Goal: Information Seeking & Learning: Check status

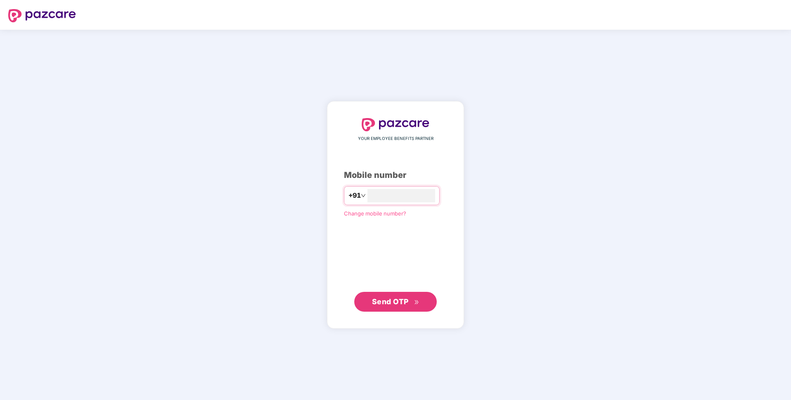
type input "**********"
click at [394, 313] on div "**********" at bounding box center [395, 214] width 137 height 227
click at [389, 303] on span "Send OTP" at bounding box center [390, 301] width 37 height 9
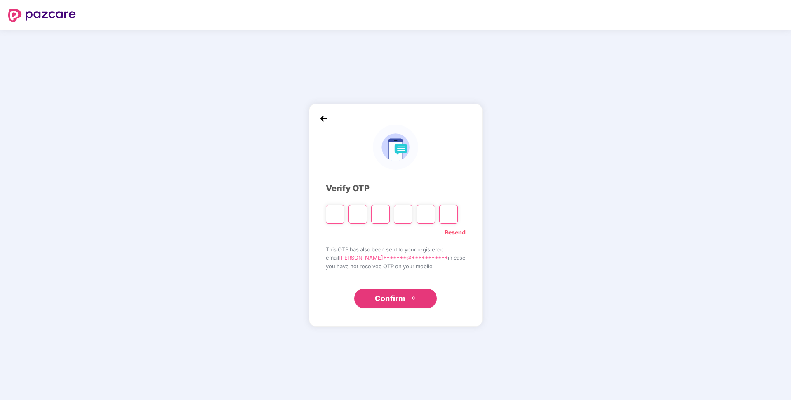
paste input "*"
type input "*"
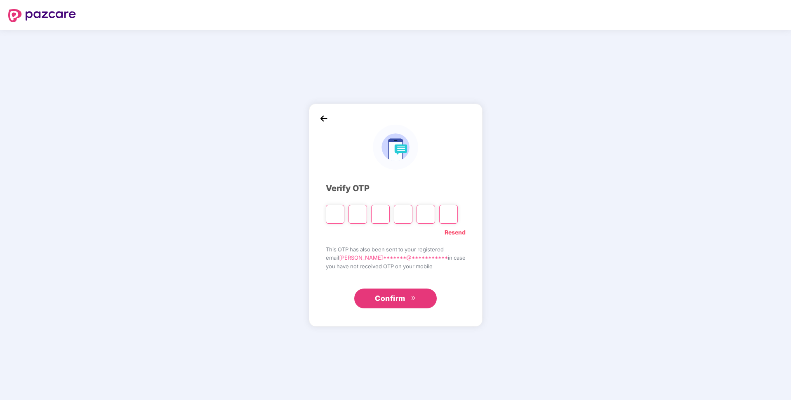
type input "*"
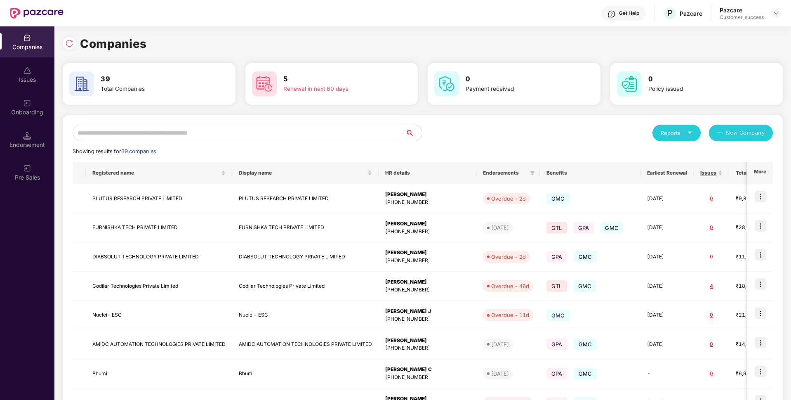
click at [113, 126] on input "text" at bounding box center [239, 133] width 333 height 16
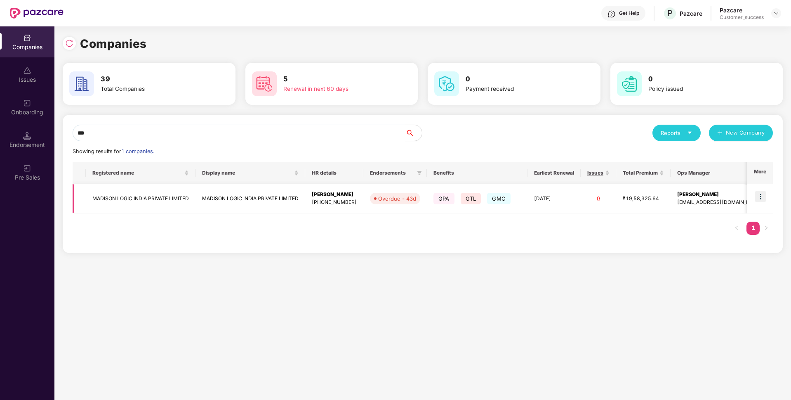
type input "***"
click at [766, 196] on img at bounding box center [761, 197] width 12 height 12
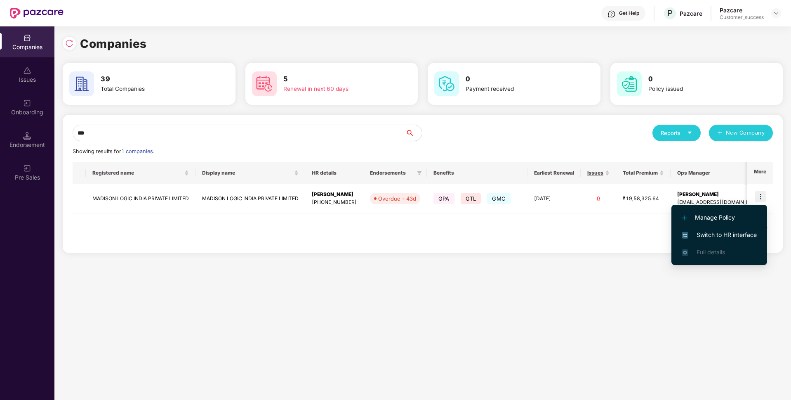
click at [694, 231] on span "Switch to HR interface" at bounding box center [719, 234] width 75 height 9
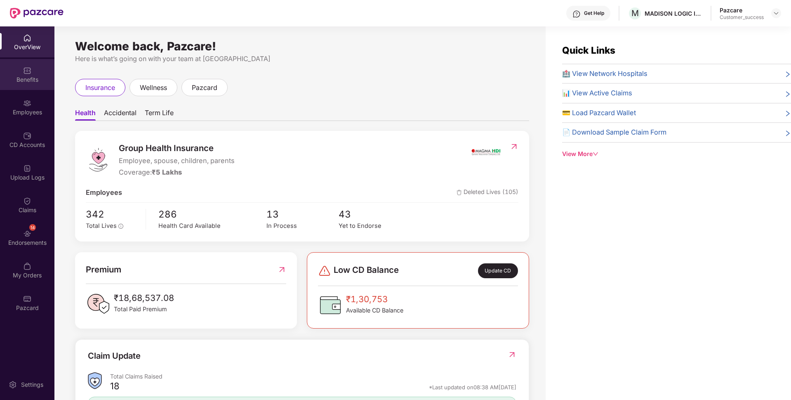
click at [0, 82] on div "Benefits" at bounding box center [27, 79] width 54 height 8
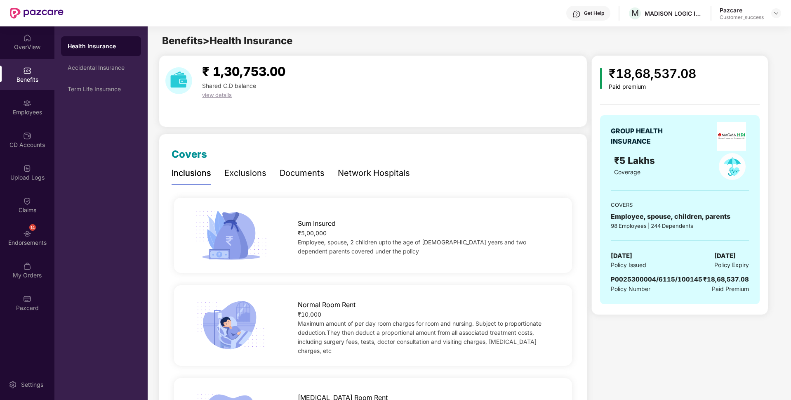
click at [547, 272] on div "Sum Insured ₹5,00,000 Employee, spouse, 2 children upto the age of [DEMOGRAPHIC…" at bounding box center [373, 235] width 398 height 75
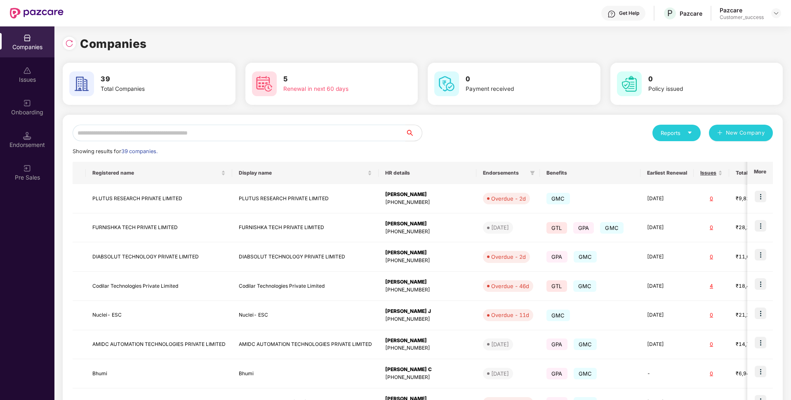
click at [124, 132] on input "text" at bounding box center [239, 133] width 333 height 16
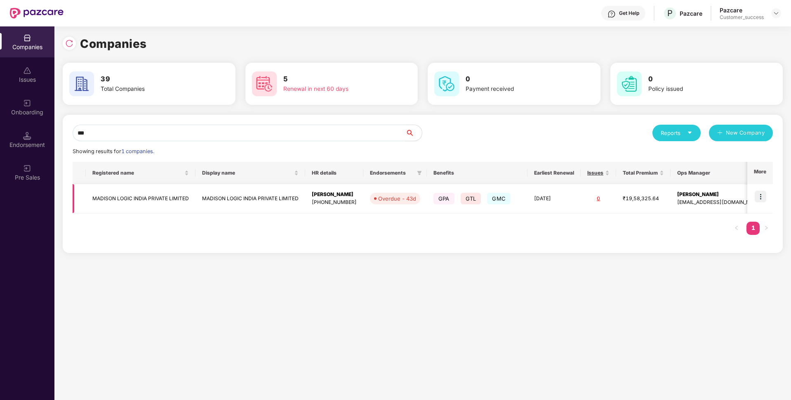
type input "***"
click at [101, 205] on td "MADISON LOGIC INDIA PRIVATE LIMITED" at bounding box center [141, 198] width 110 height 29
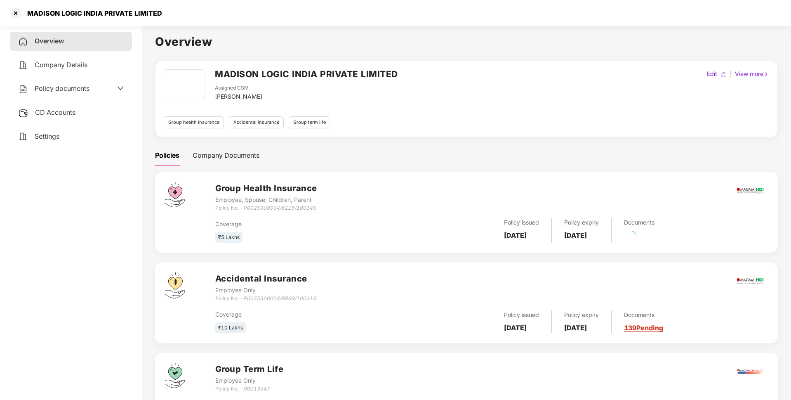
click at [98, 83] on div "Policy documents" at bounding box center [71, 88] width 106 height 11
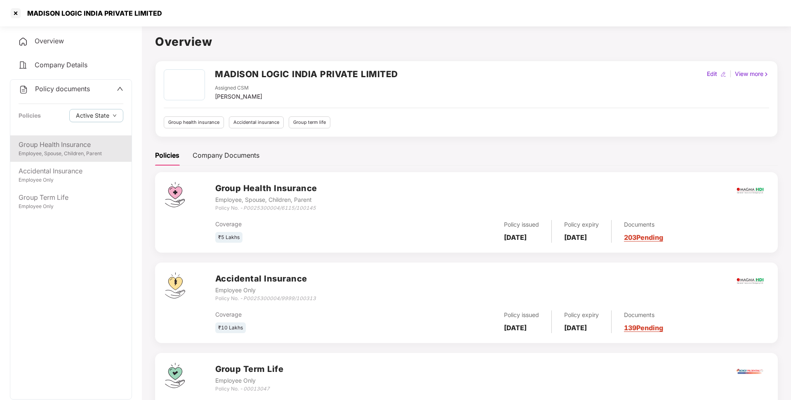
click at [79, 142] on div "Group Health Insurance" at bounding box center [71, 144] width 105 height 10
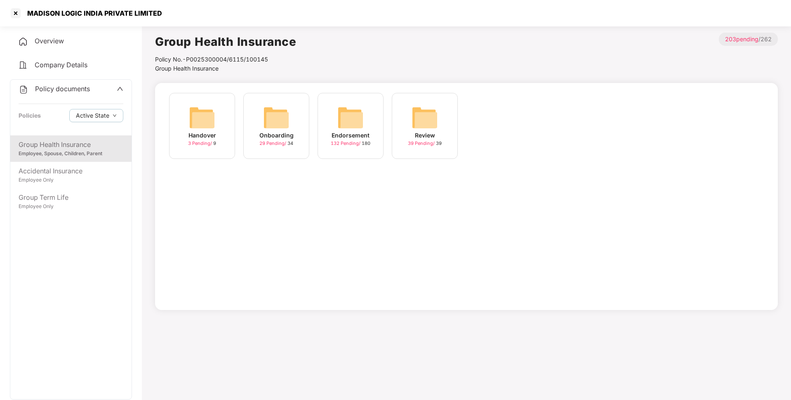
click at [347, 119] on img at bounding box center [350, 117] width 26 height 26
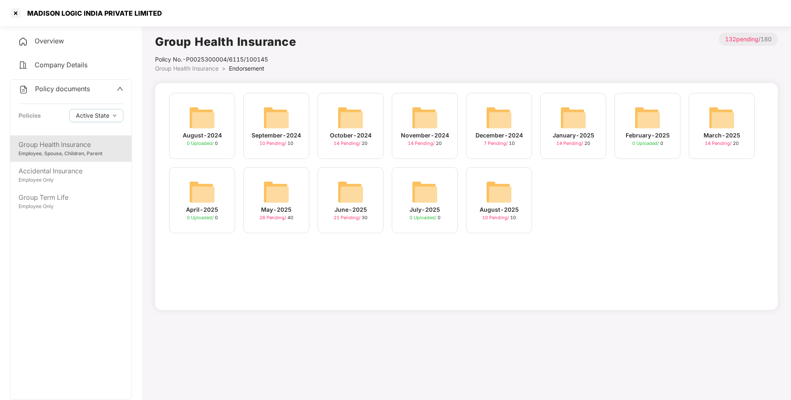
click at [359, 212] on div "June-2025" at bounding box center [351, 209] width 33 height 9
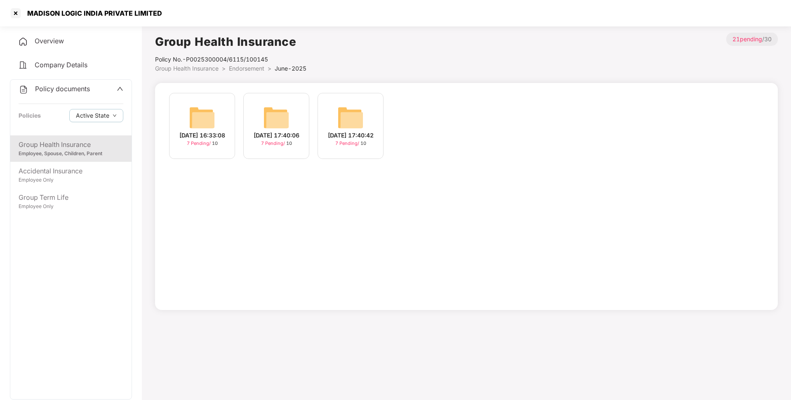
click at [341, 140] on div "[DATE] 17:40:42" at bounding box center [351, 135] width 46 height 9
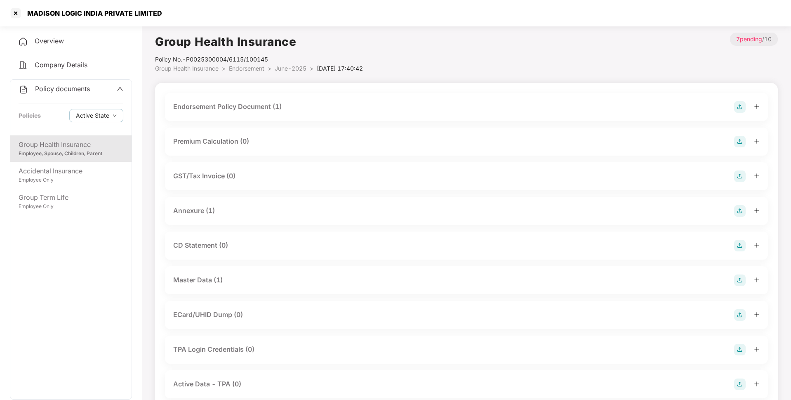
click at [202, 279] on div "Master Data (1)" at bounding box center [197, 280] width 49 height 10
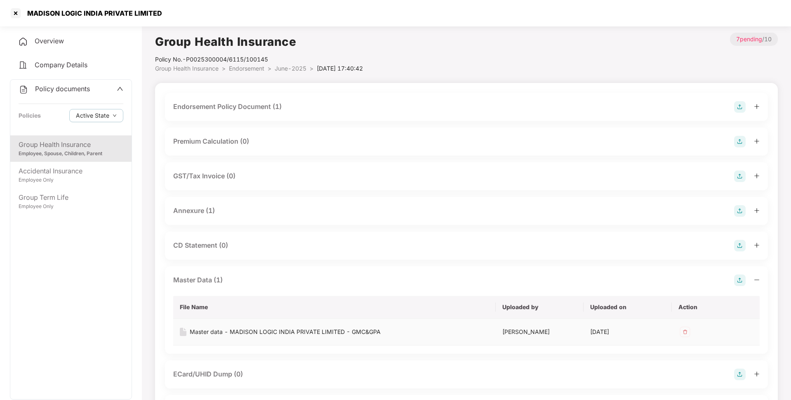
click at [252, 335] on div "Master data - MADISON LOGIC INDIA PRIVATE LIMITED - GMC&GPA" at bounding box center [285, 331] width 191 height 9
